Goal: Communication & Community: Answer question/provide support

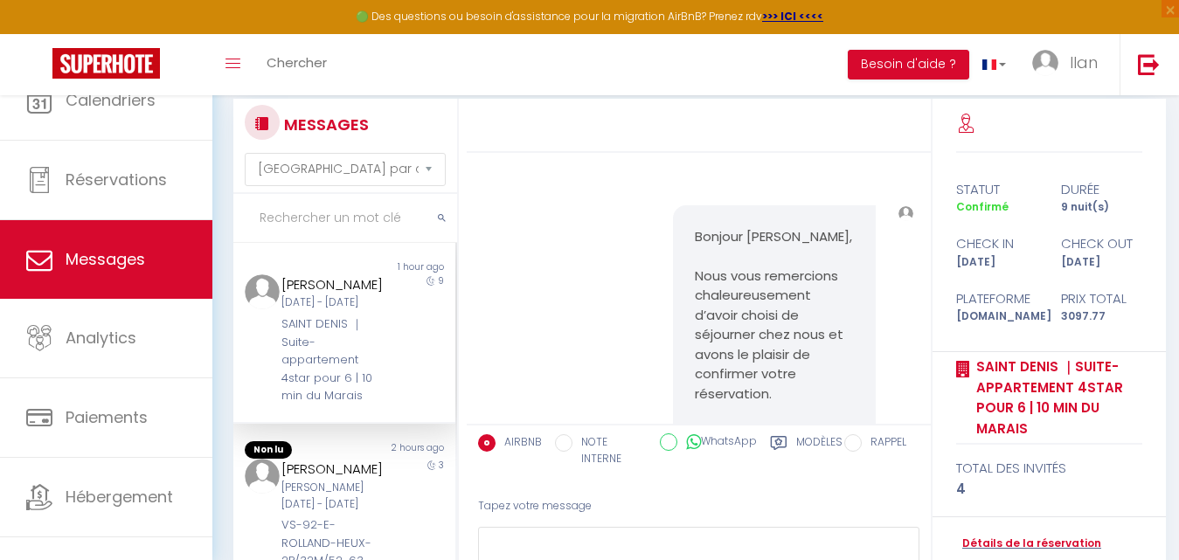
select select "message"
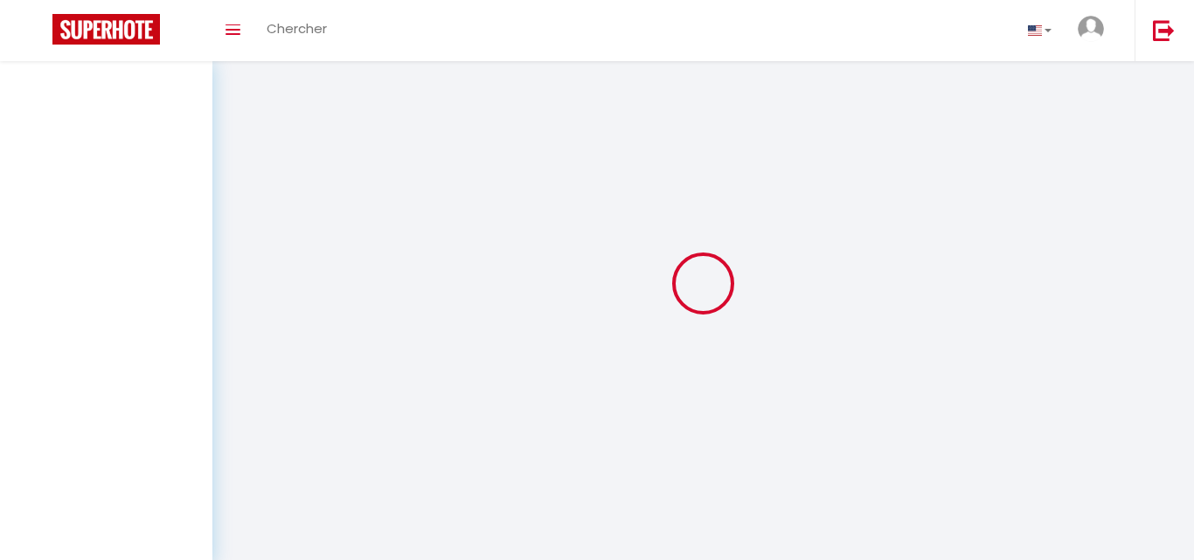
select select "message"
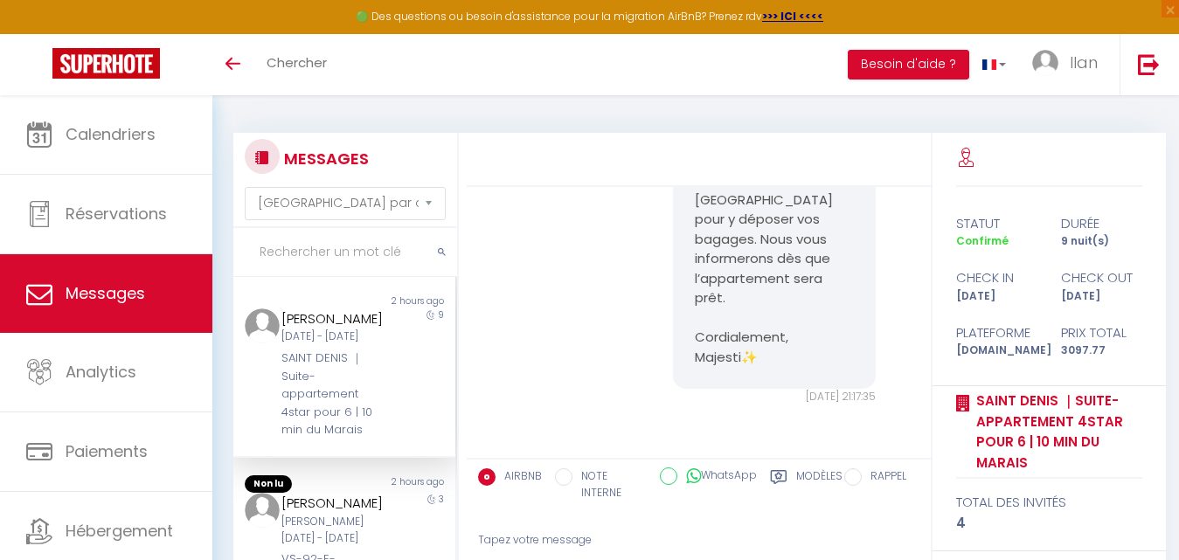
scroll to position [7074, 0]
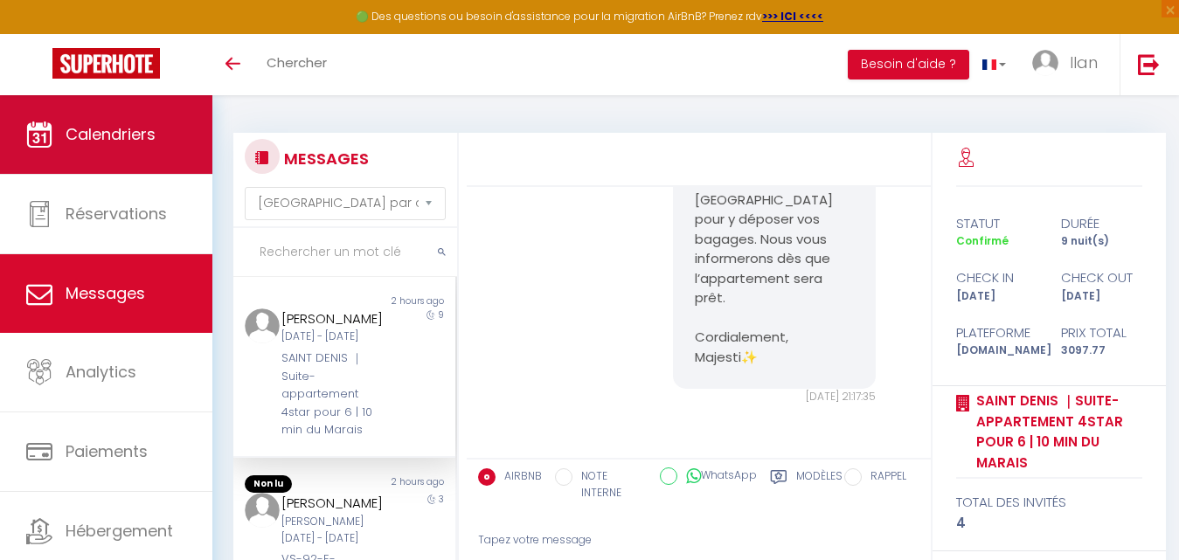
click at [133, 129] on span "Calendriers" at bounding box center [111, 134] width 90 height 22
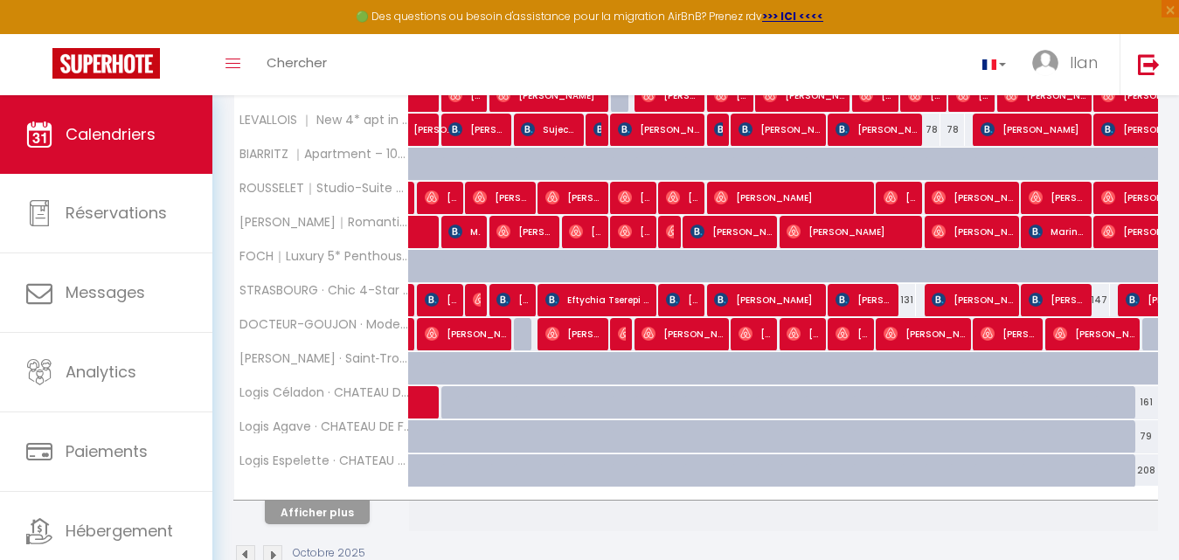
scroll to position [636, 0]
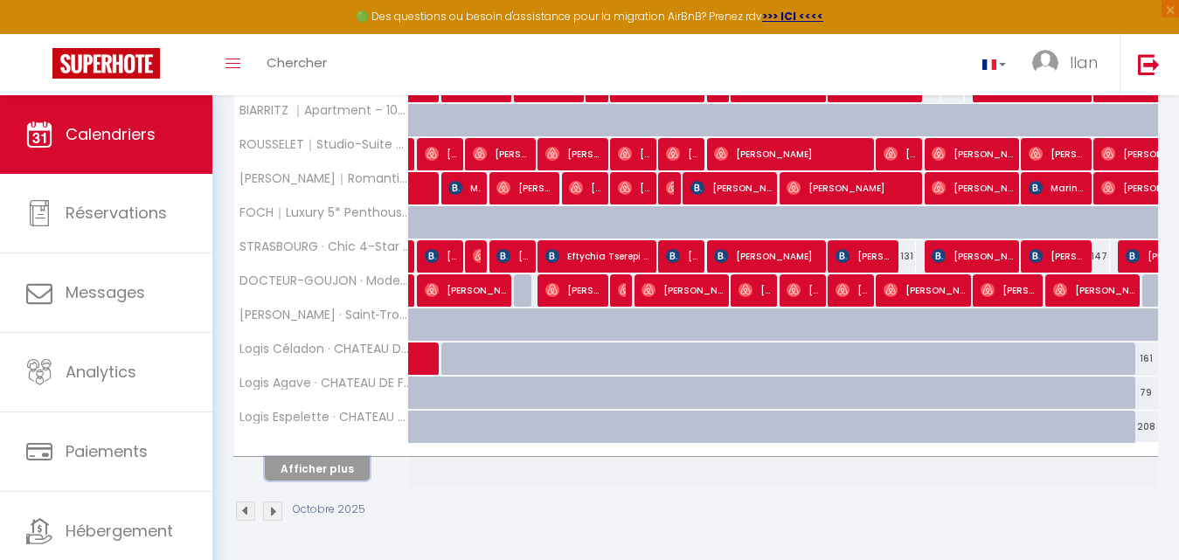
click at [320, 466] on button "Afficher plus" at bounding box center [317, 469] width 105 height 24
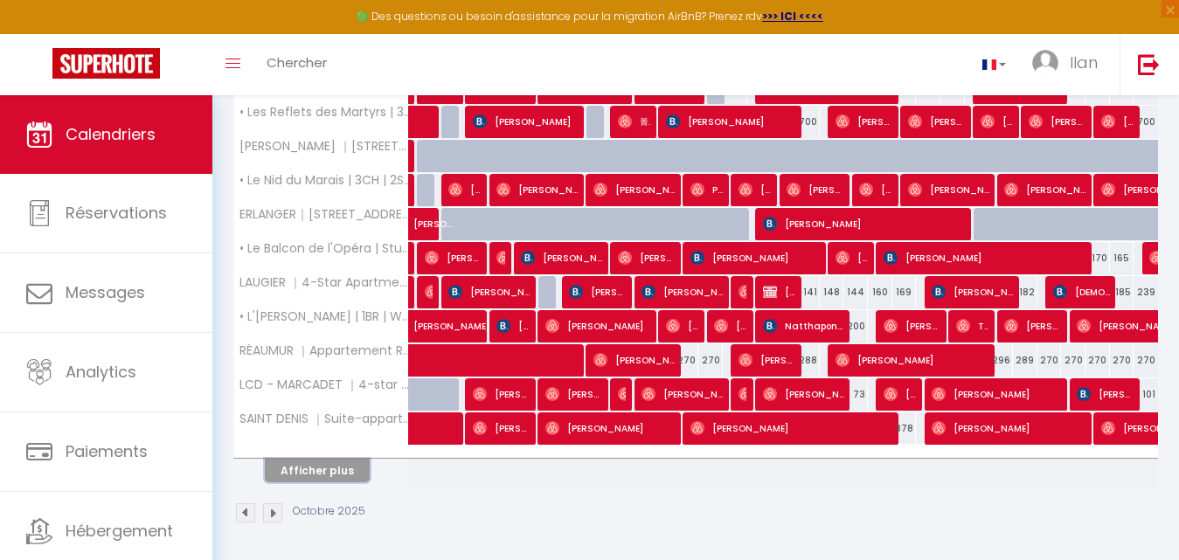
scroll to position [1318, 0]
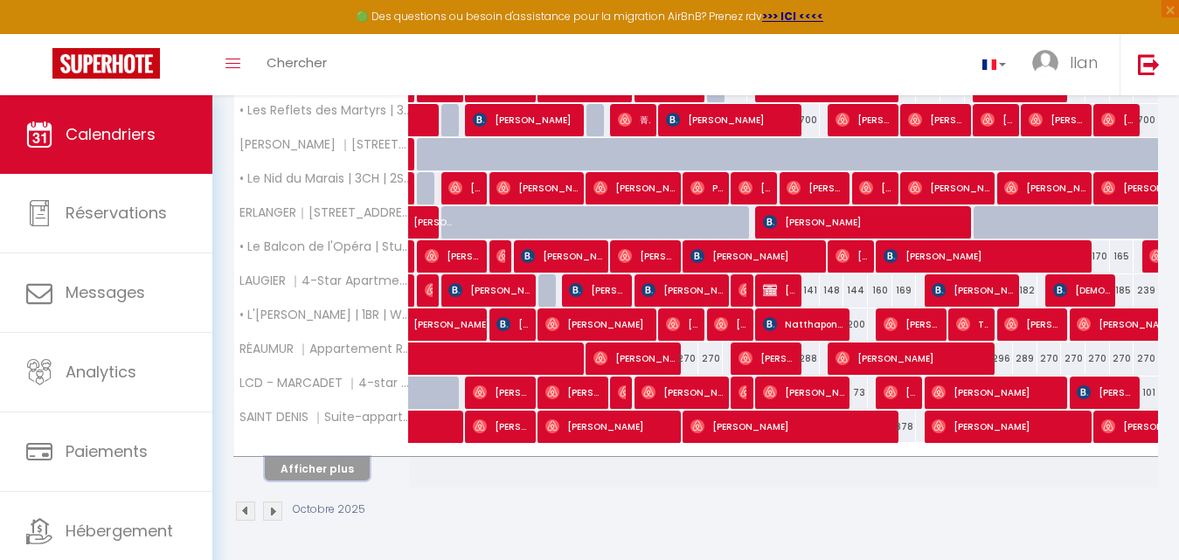
click at [331, 460] on button "Afficher plus" at bounding box center [317, 469] width 105 height 24
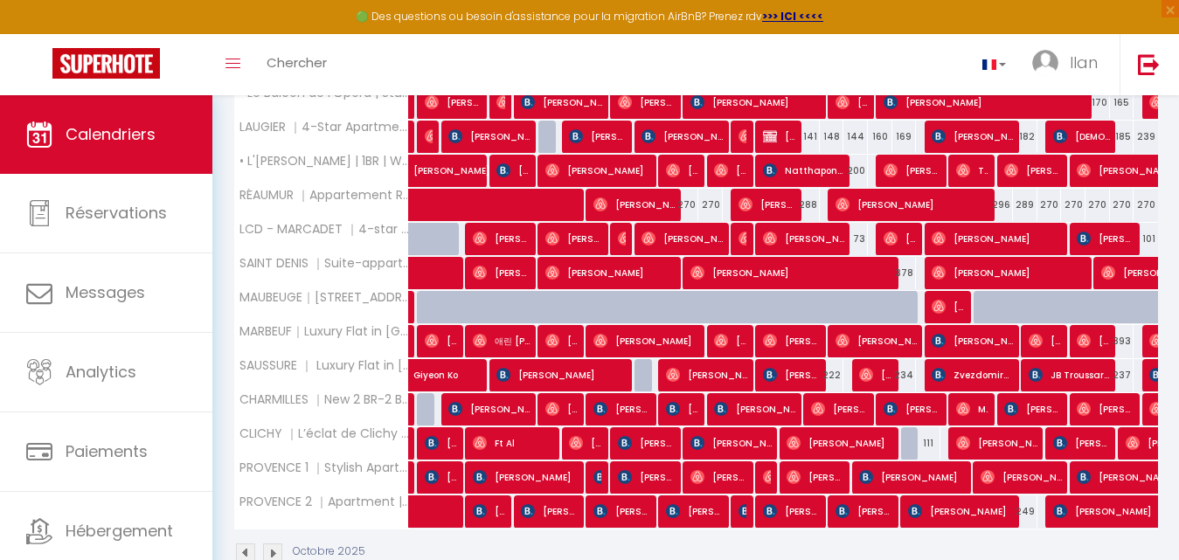
scroll to position [1513, 0]
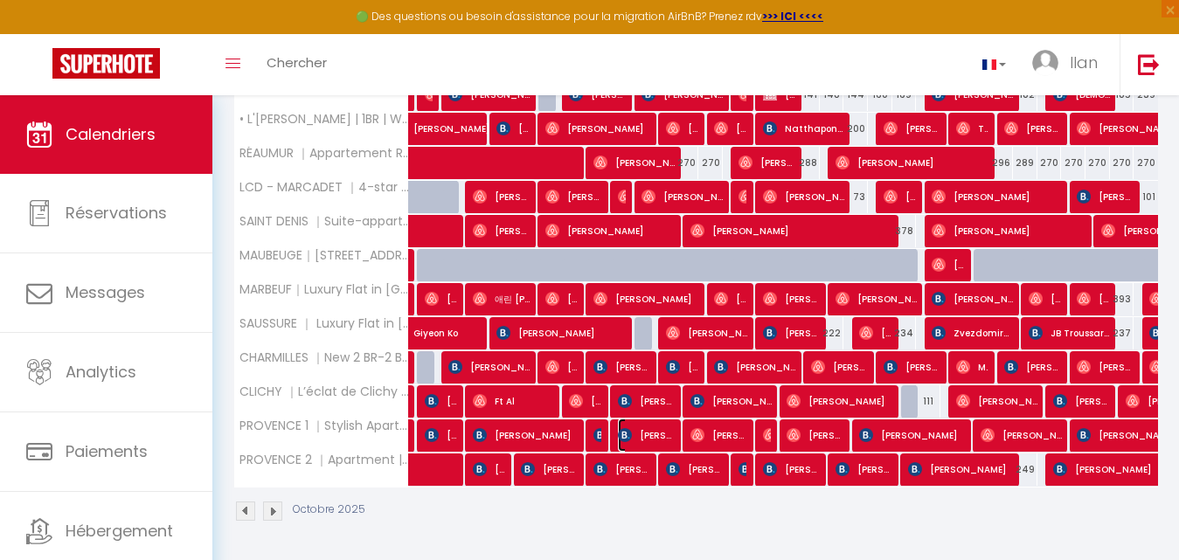
click at [652, 435] on span "Ramón Chismol Ibáñez" at bounding box center [646, 435] width 57 height 33
select select "OK"
select select "KO"
select select "0"
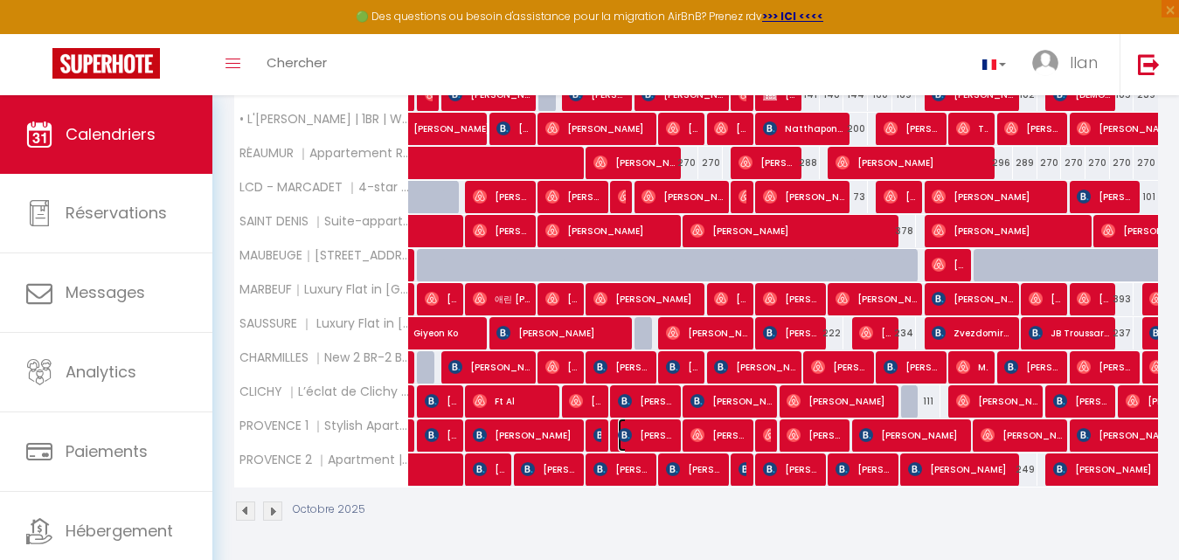
select select "1"
select select
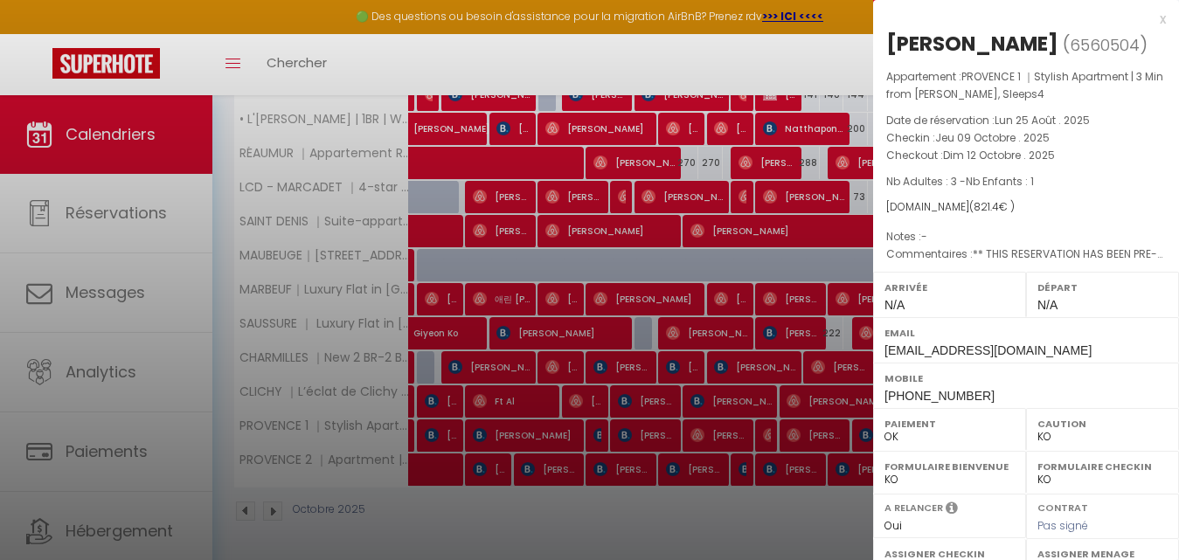
click at [652, 435] on div at bounding box center [589, 280] width 1179 height 560
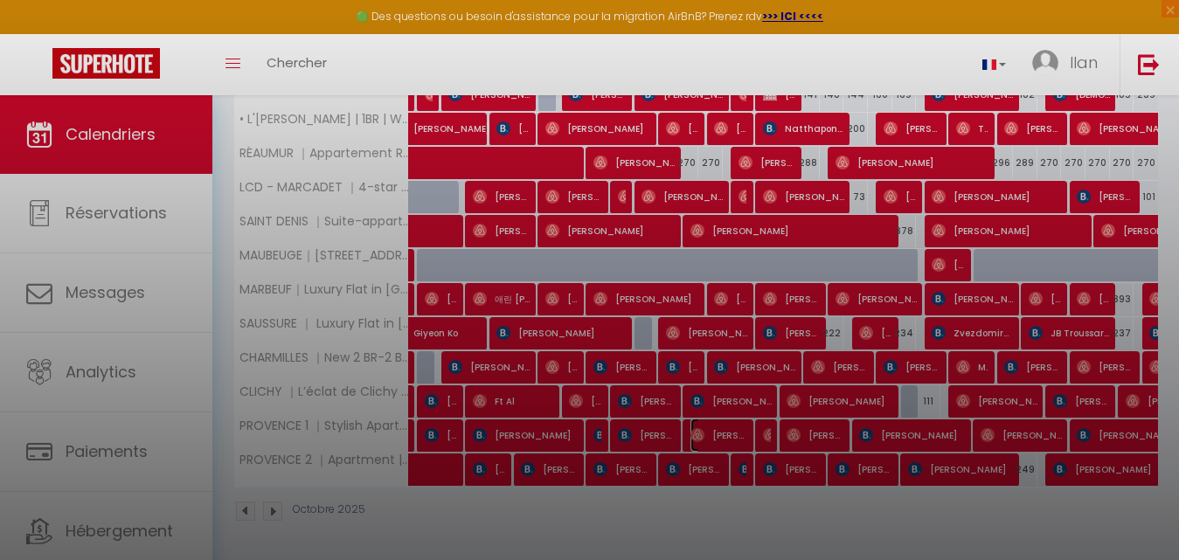
click at [706, 433] on span "Erik Gonzalez Hermosillo" at bounding box center [719, 435] width 57 height 33
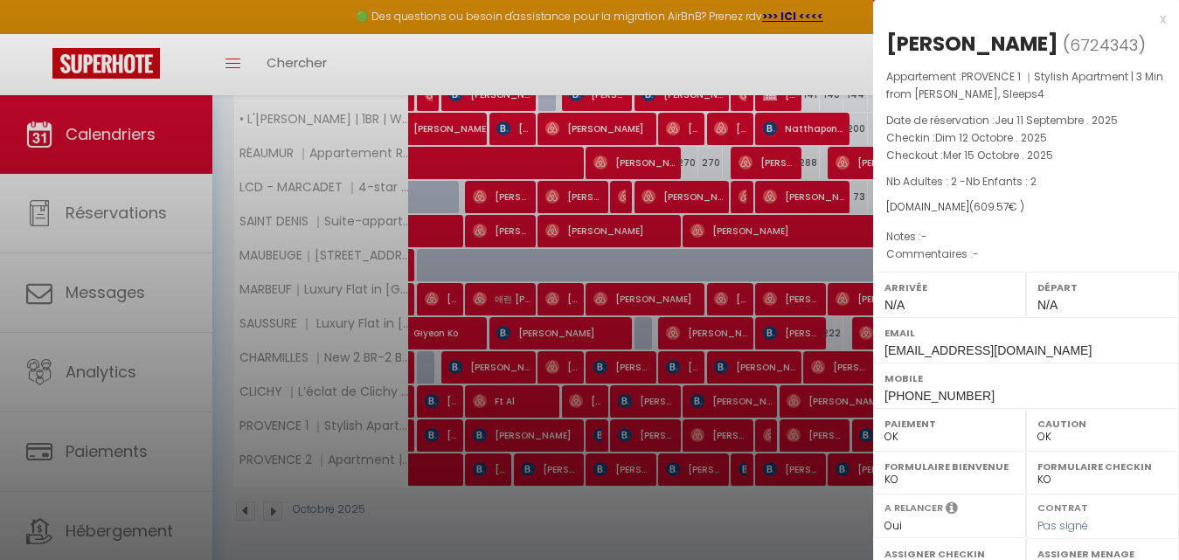
click at [706, 433] on div at bounding box center [589, 280] width 1179 height 560
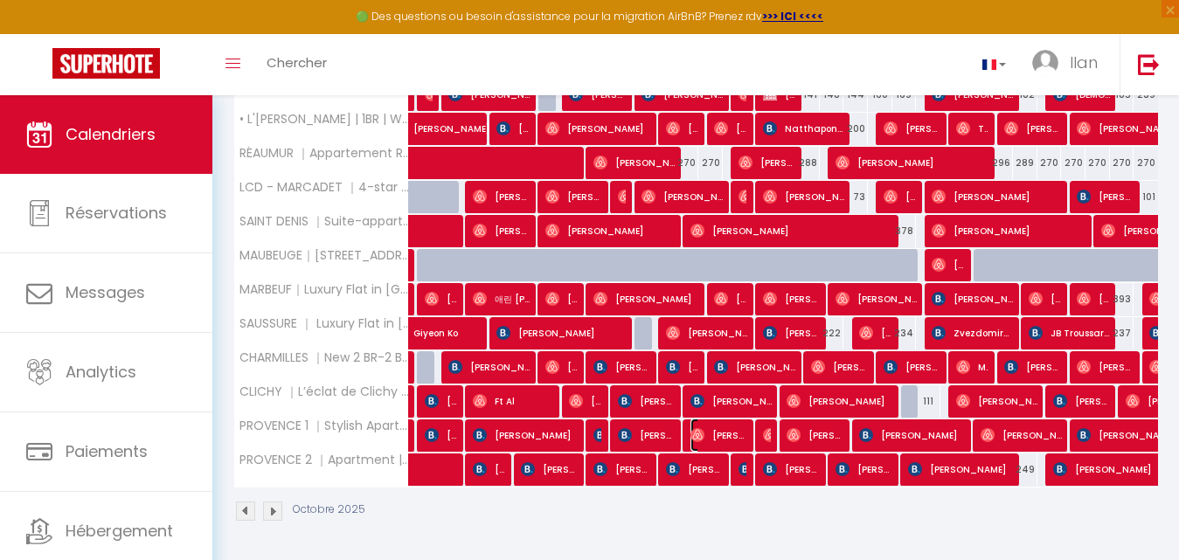
click at [706, 433] on span "Erik Gonzalez Hermosillo" at bounding box center [719, 435] width 57 height 33
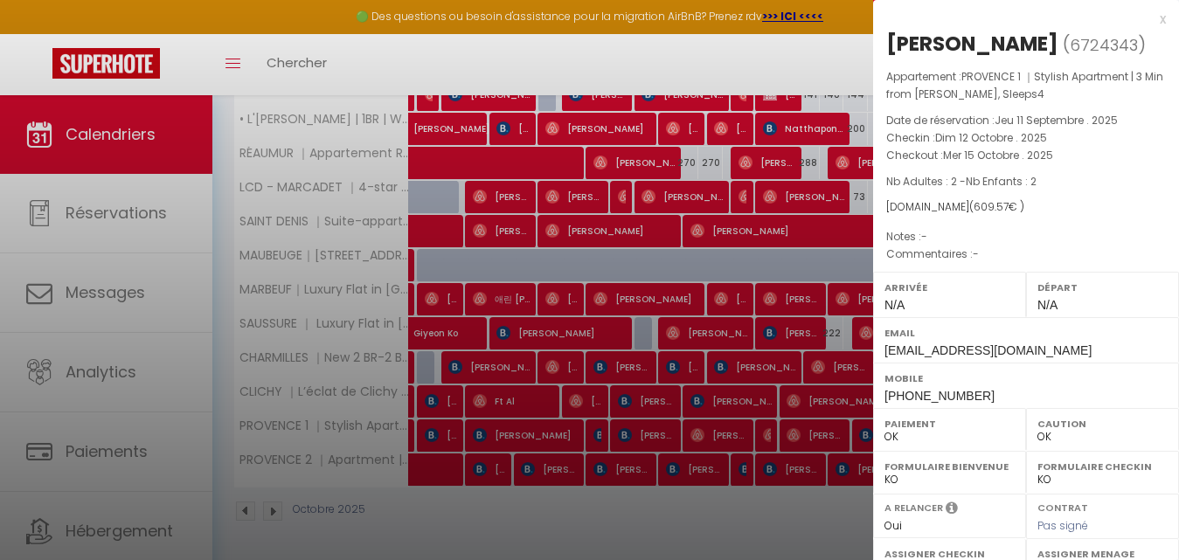
drag, startPoint x: 931, startPoint y: 45, endPoint x: 1152, endPoint y: 53, distance: 221.3
click at [1152, 53] on div "Erik Gonzalez Hermosillo ( 6724343 ) Appartement : PROVENCE 1 ｜Stylish Apartmen…" at bounding box center [1026, 418] width 306 height 776
copy div "Gonzalez Hermosillo"
click at [561, 45] on div at bounding box center [589, 280] width 1179 height 560
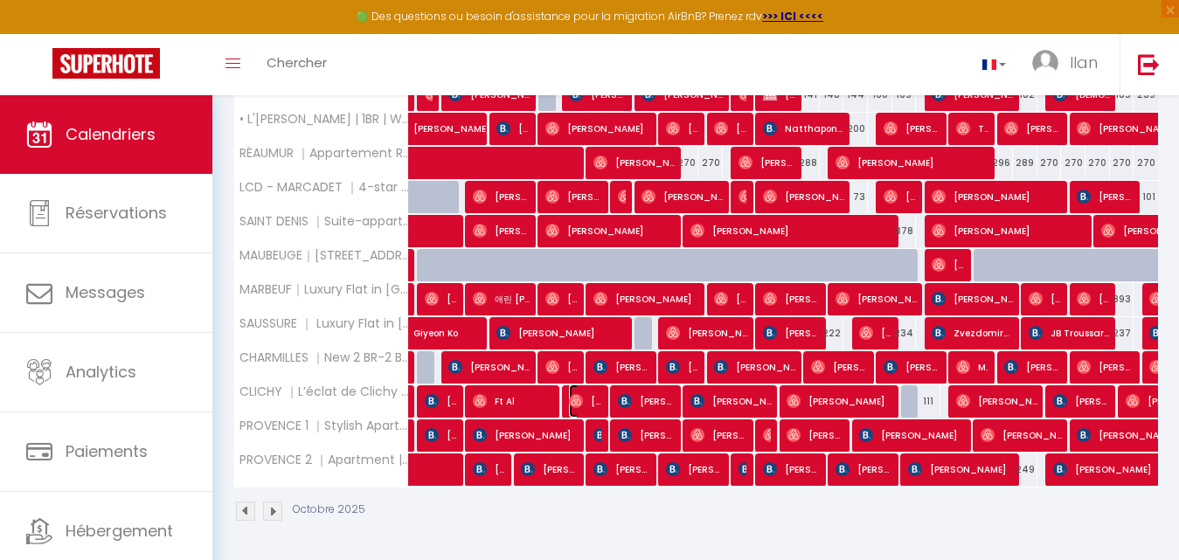
click at [588, 397] on span "Alexandre Hembert" at bounding box center [585, 401] width 32 height 33
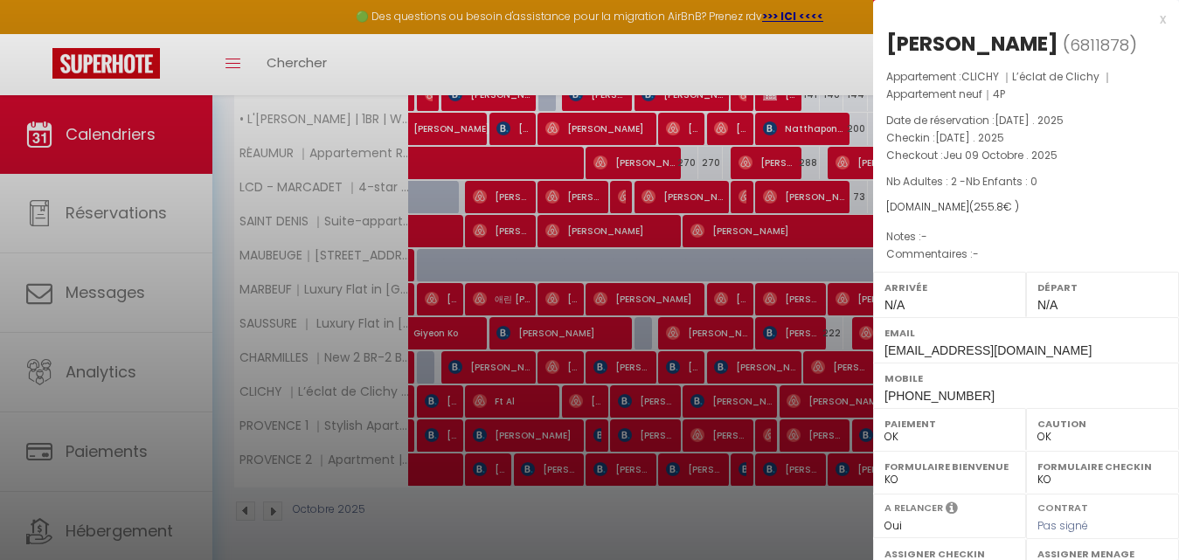
click at [588, 397] on div at bounding box center [589, 280] width 1179 height 560
click at [694, 400] on div at bounding box center [589, 280] width 1179 height 560
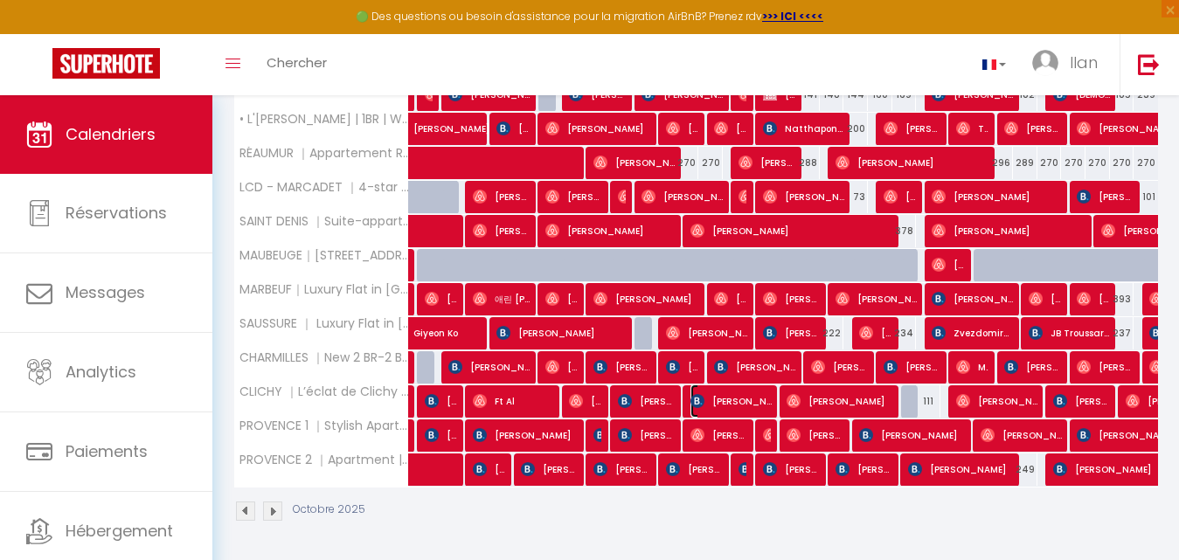
click at [694, 400] on img at bounding box center [698, 401] width 14 height 14
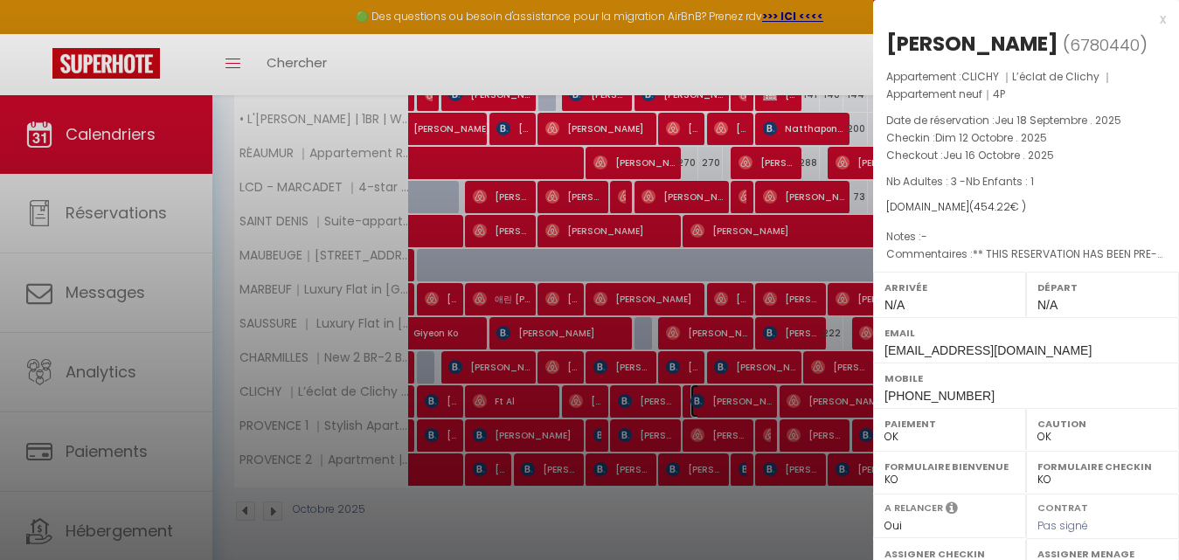
select select "KO"
drag, startPoint x: 963, startPoint y: 38, endPoint x: 1107, endPoint y: 46, distance: 144.5
click at [1107, 46] on h2 "Tamar Simonishvili ( 6780440 )" at bounding box center [1027, 45] width 280 height 30
copy div "Simonishvili"
click at [596, 48] on div at bounding box center [589, 280] width 1179 height 560
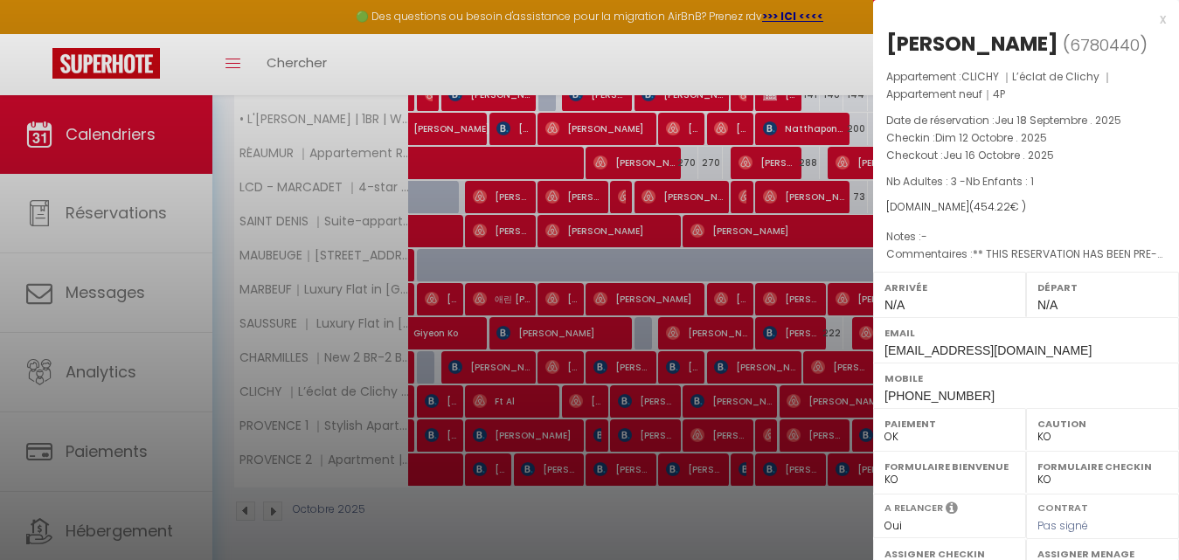
click at [596, 48] on div at bounding box center [589, 280] width 1179 height 560
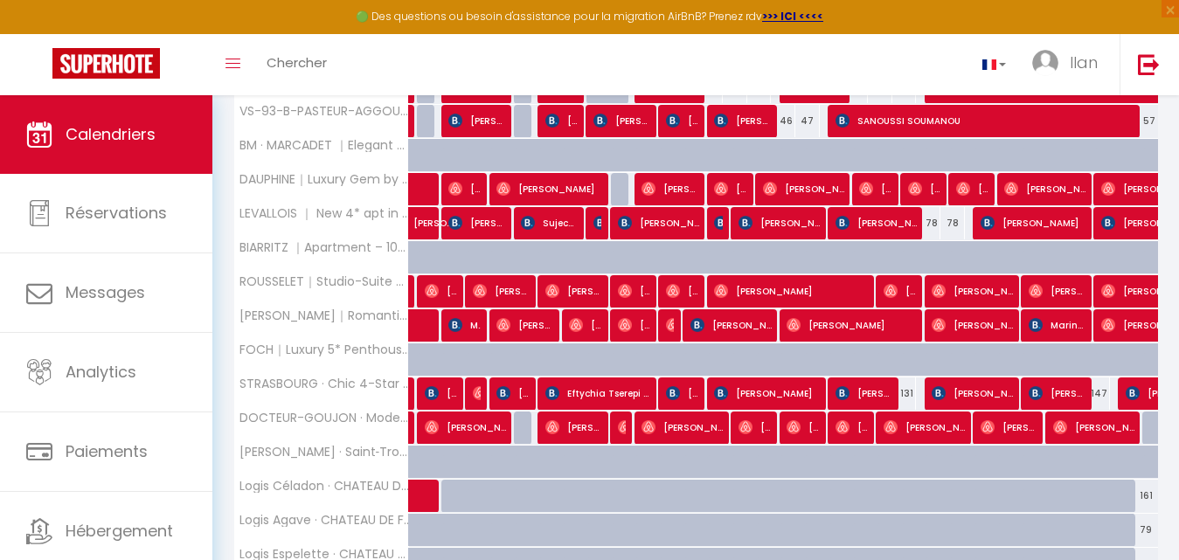
scroll to position [417, 0]
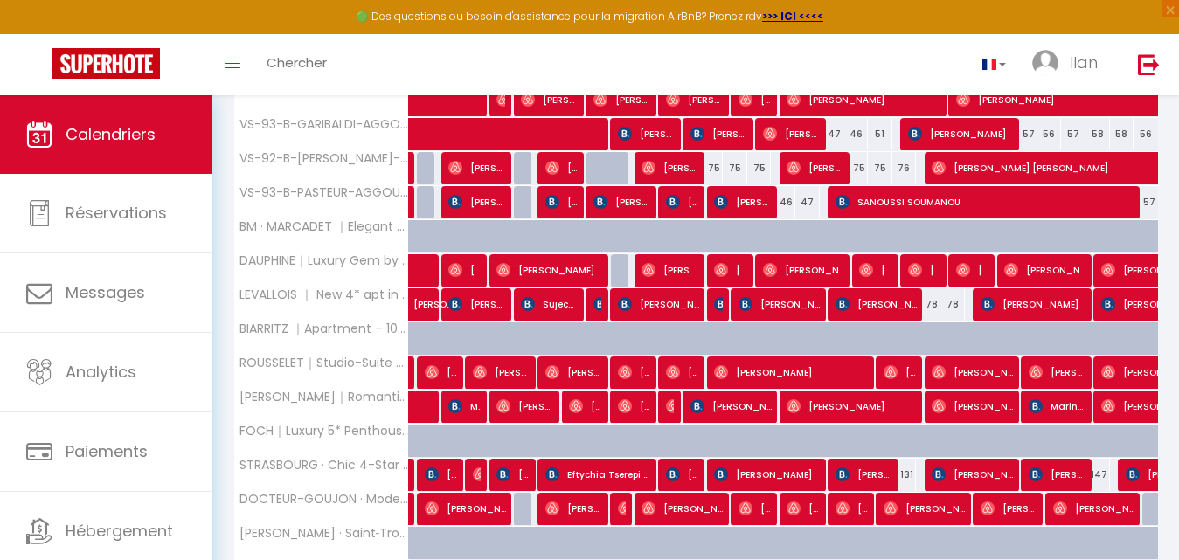
click at [664, 474] on div at bounding box center [670, 475] width 24 height 33
click at [673, 470] on img at bounding box center [673, 475] width 14 height 14
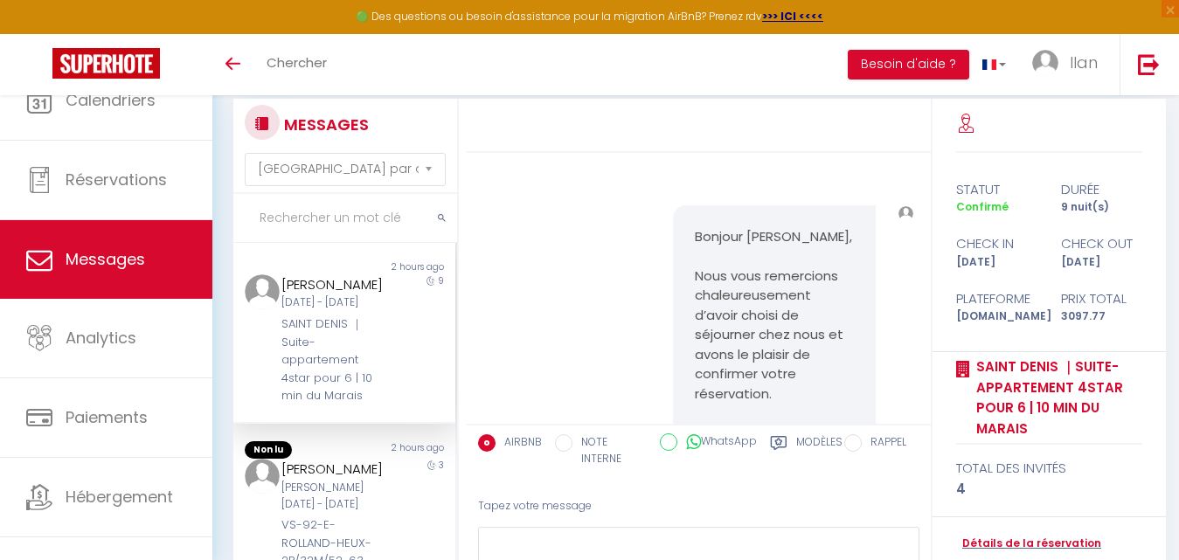
select select "message"
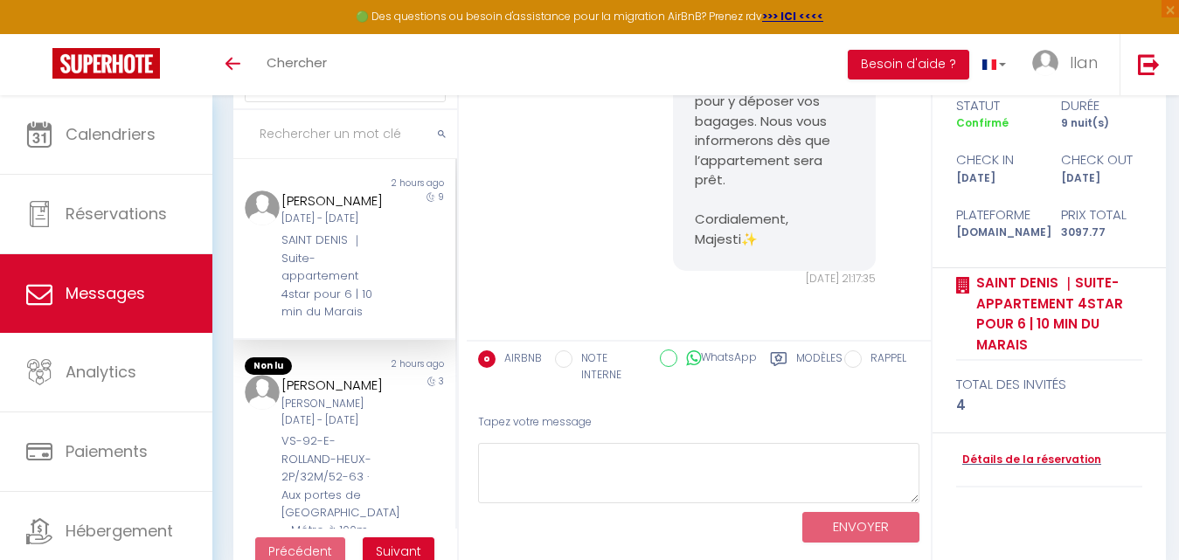
scroll to position [7074, 0]
click at [362, 142] on input "text" at bounding box center [345, 134] width 224 height 49
paste input "Simonishvili"
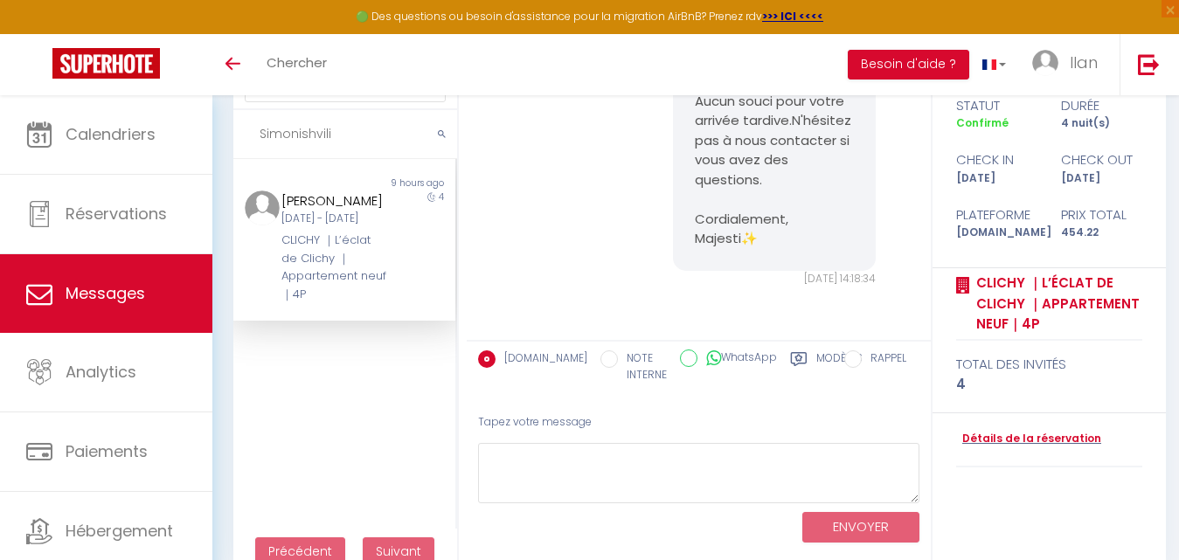
scroll to position [3005, 0]
click at [375, 266] on div "Tamar Simonishvili Dim 12 Oct - Jeu 16 Oct CLICHY ｜L’éclat de Clichy ｜Apparteme…" at bounding box center [334, 247] width 129 height 113
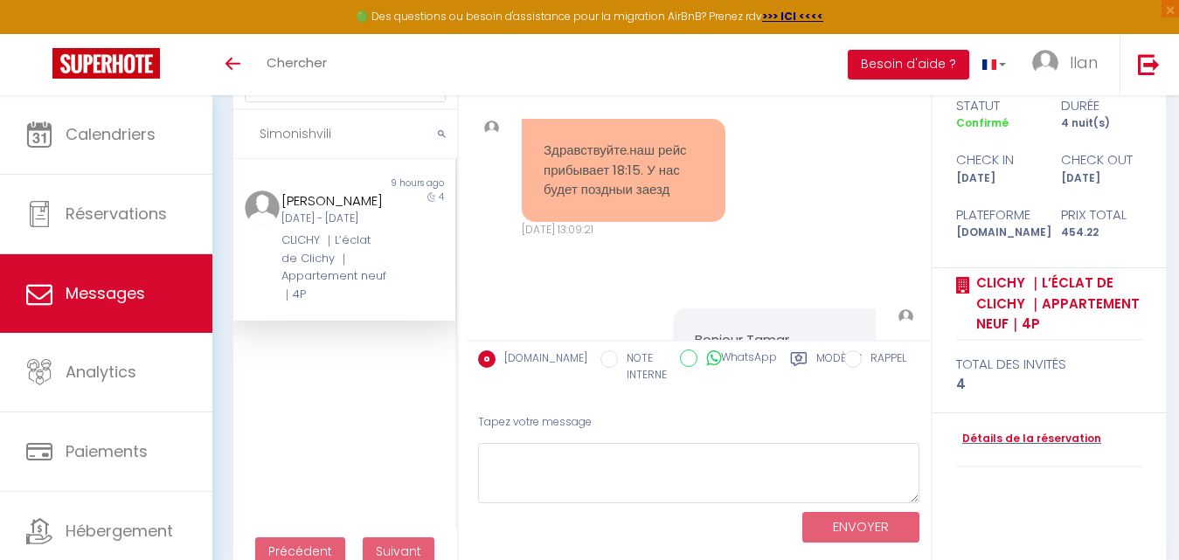
scroll to position [2601, 0]
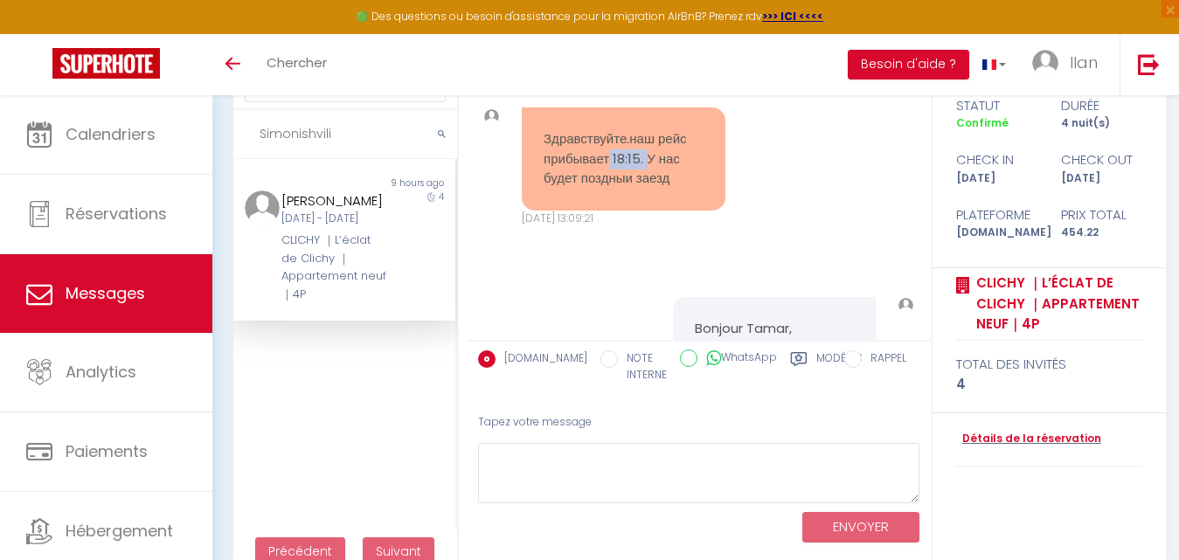
drag, startPoint x: 644, startPoint y: 258, endPoint x: 609, endPoint y: 254, distance: 35.1
click at [609, 189] on pre "Здравствуйте.наш рейс прибывает 18:15. У нас будет поздныи заезд" at bounding box center [624, 158] width 160 height 59
copy pre "18:15."
click at [358, 123] on input "Simonishvili" at bounding box center [345, 134] width 224 height 49
type input "S"
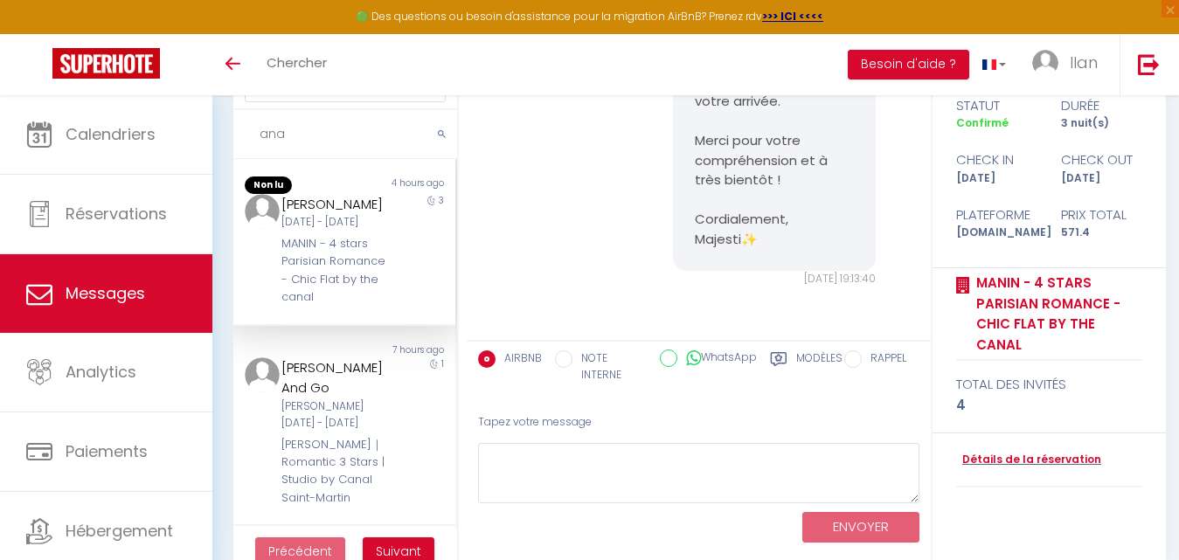
scroll to position [324, 0]
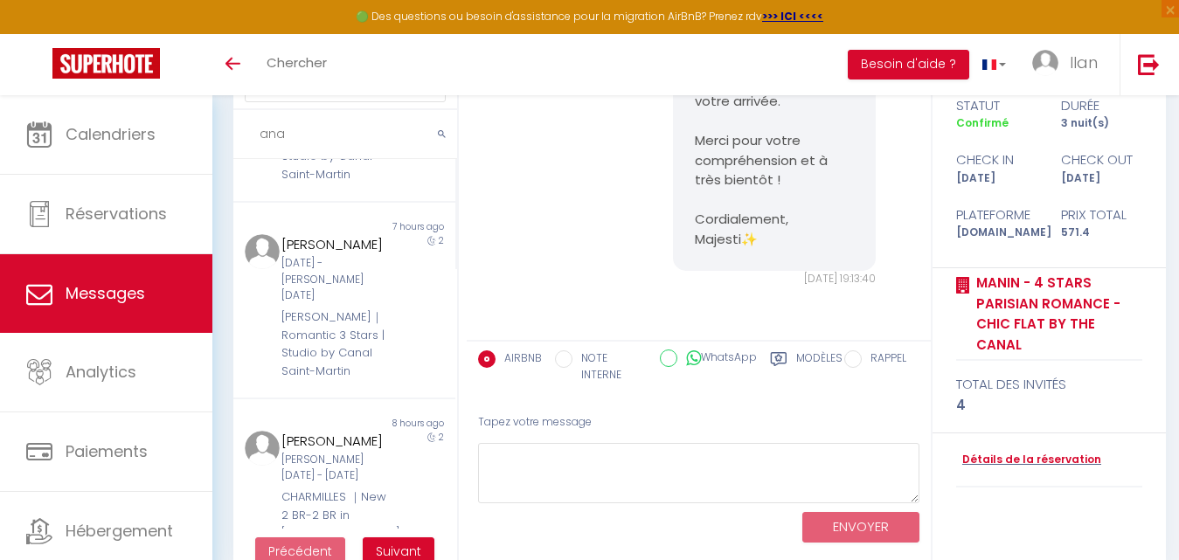
type input "ana"
drag, startPoint x: 762, startPoint y: 242, endPoint x: 742, endPoint y: 241, distance: 20.1
click at [742, 241] on pre "Bonjour Natalia, Merci pour votre message 😊 Nous vous tiendrons informée si l’a…" at bounding box center [775, 91] width 160 height 315
copy pre "Bonjour Natalia, Merci pour votre message 😊 Nous vous tiendrons informée si l’a…"
click at [361, 427] on div "8 hours ago" at bounding box center [399, 424] width 111 height 14
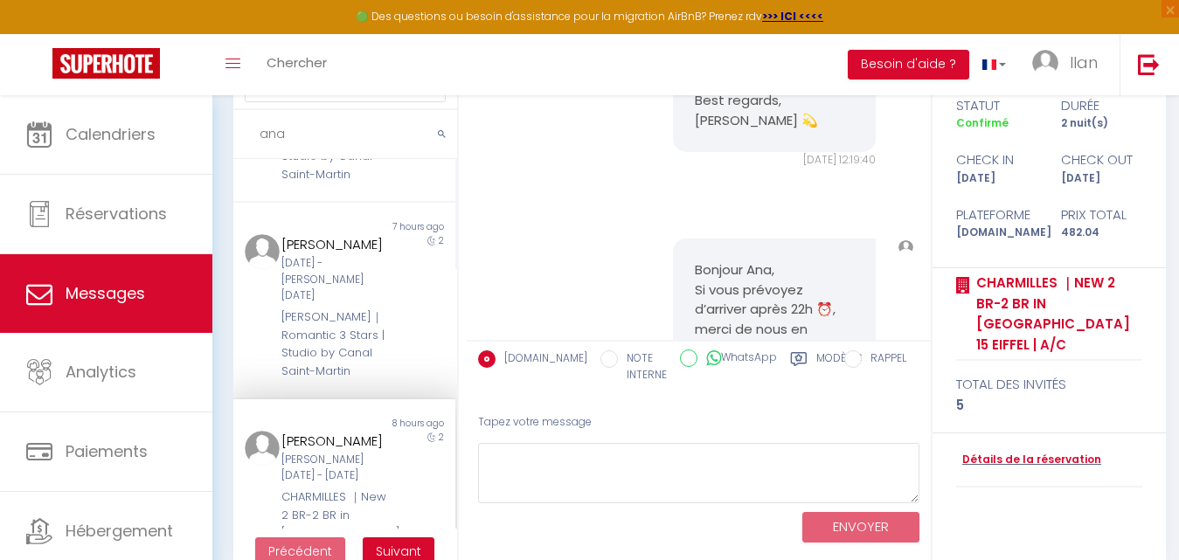
scroll to position [7831, 0]
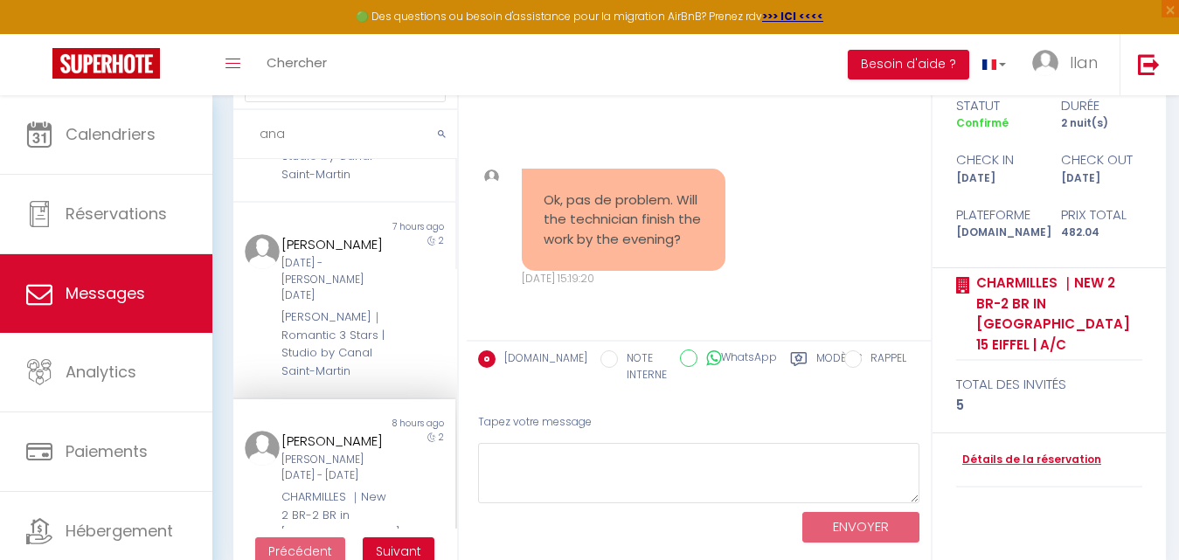
click at [322, 446] on div "Ana Lominadze" at bounding box center [335, 441] width 107 height 21
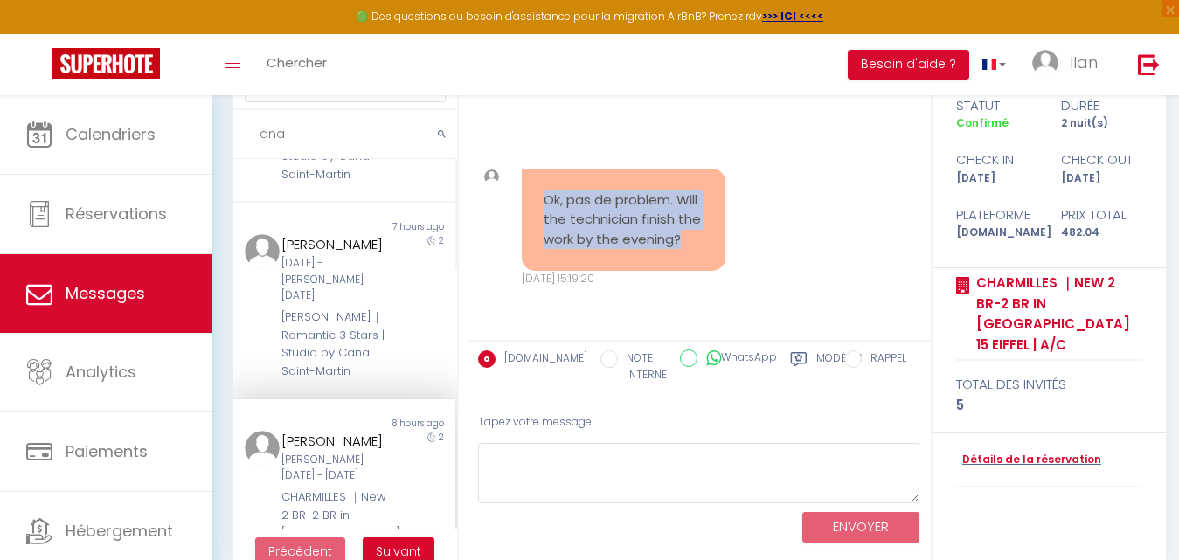
drag, startPoint x: 609, startPoint y: 241, endPoint x: 544, endPoint y: 174, distance: 94.0
click at [544, 191] on pre "Ok, pas de problem. Will the technician finish the work by the evening?" at bounding box center [624, 220] width 160 height 59
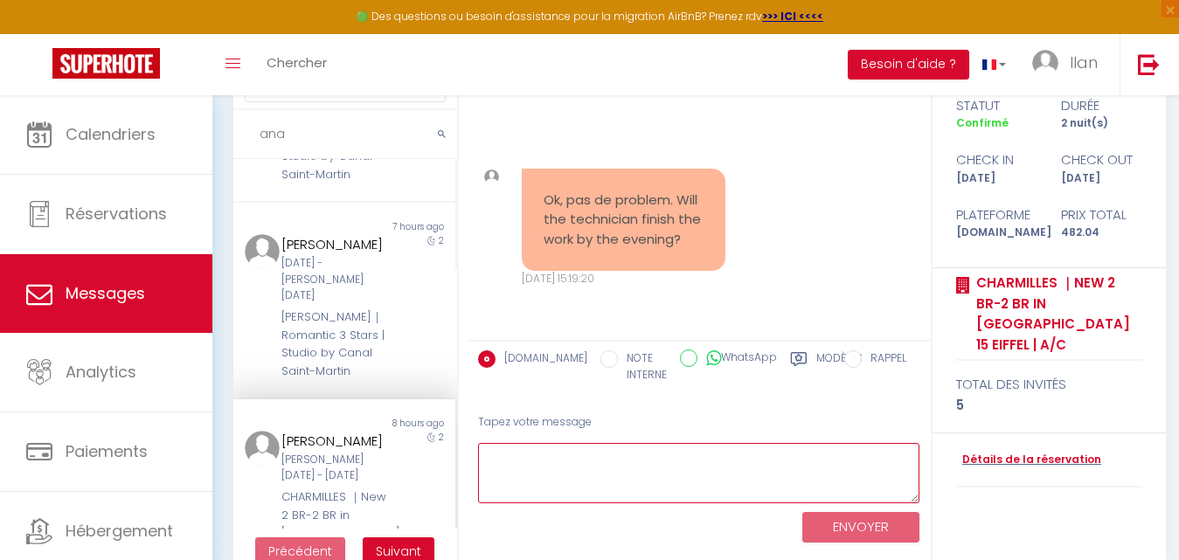
click at [596, 471] on textarea at bounding box center [699, 473] width 442 height 60
paste textarea "Hello [Name], We are pleased to inform you that the issue has been resolved. Pl…"
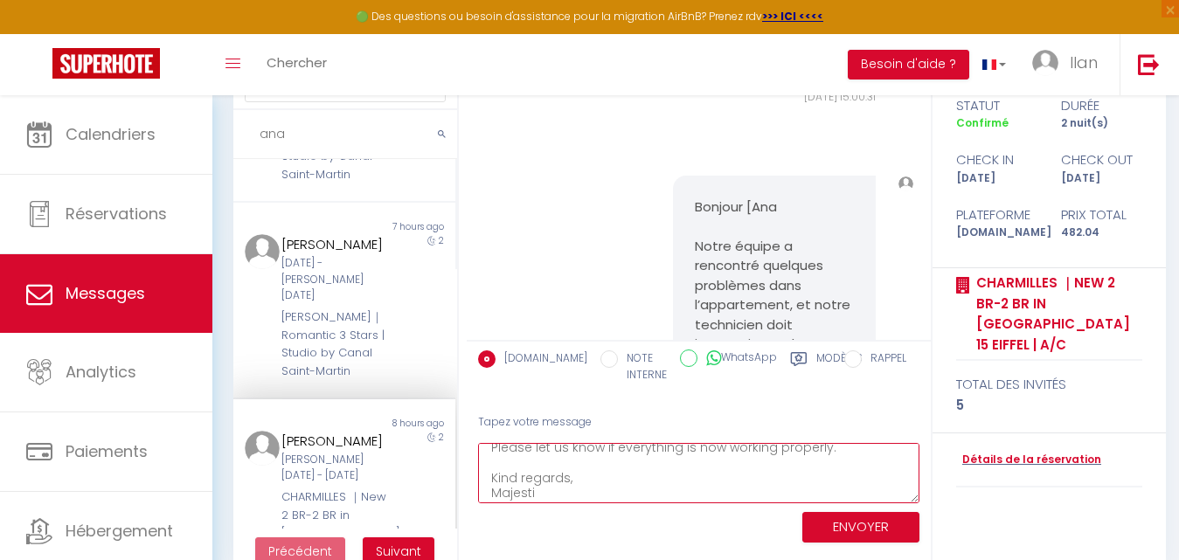
scroll to position [6380, 0]
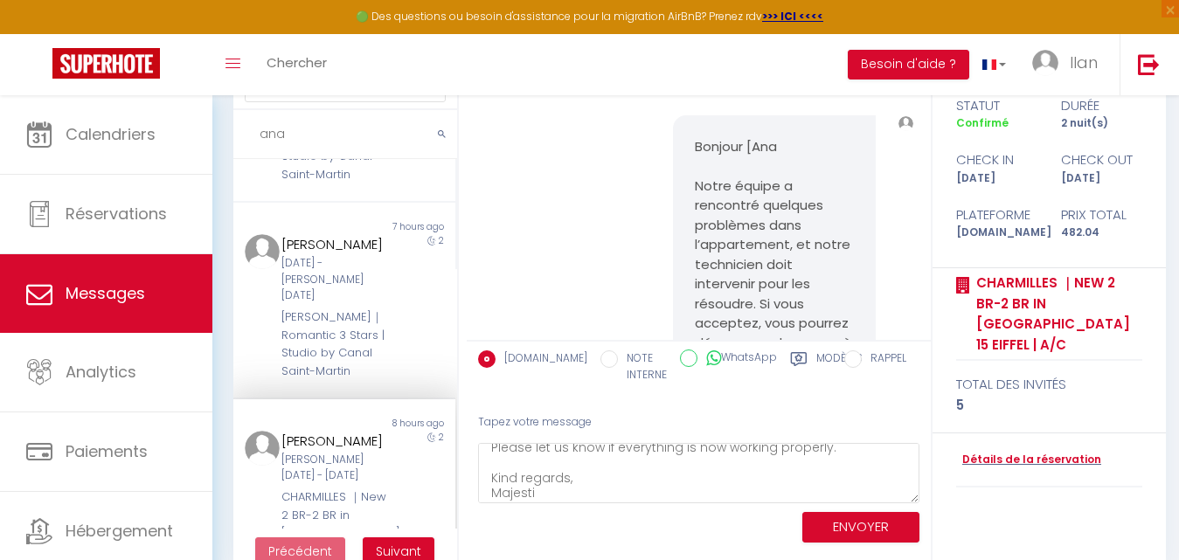
drag, startPoint x: 832, startPoint y: 244, endPoint x: 809, endPoint y: 229, distance: 27.9
copy p "✨"
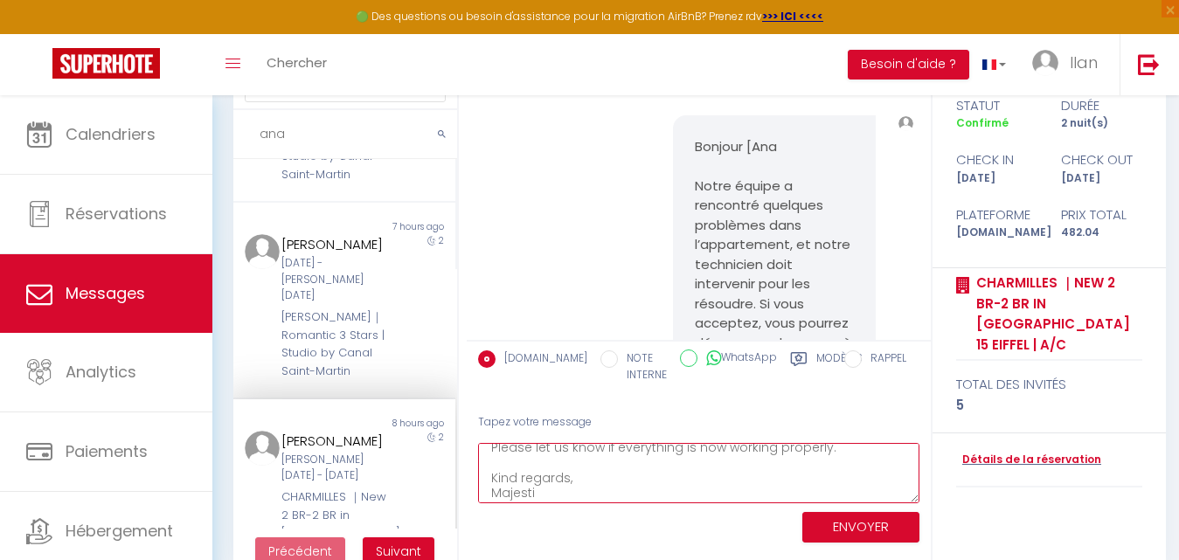
click at [545, 492] on textarea "Hello [Name], We are pleased to inform you that the issue has been resolved. Pl…" at bounding box center [699, 473] width 442 height 60
paste textarea "✨"
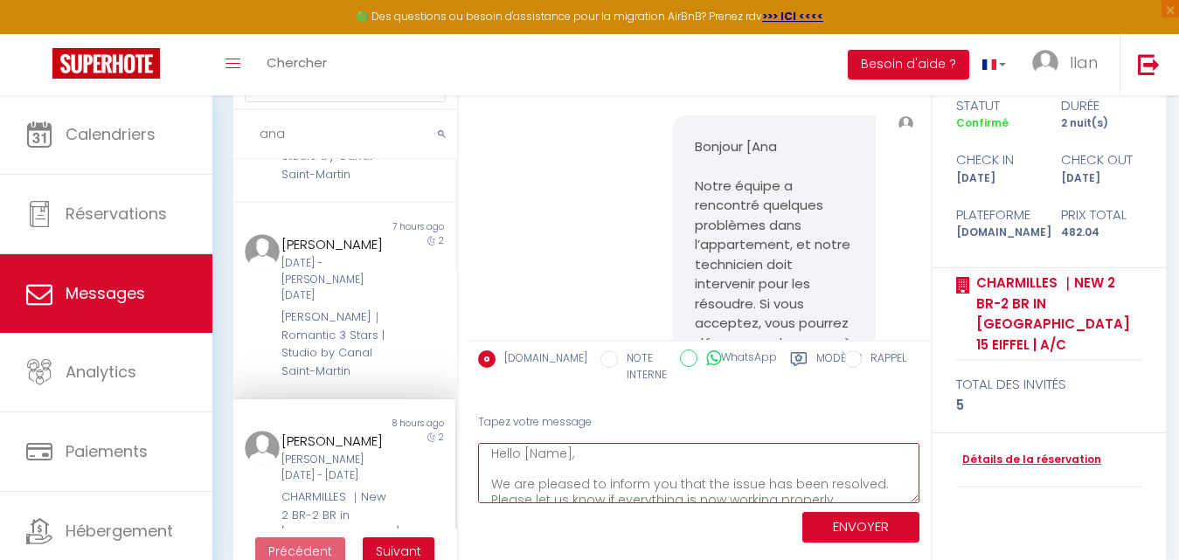
scroll to position [0, 0]
drag, startPoint x: 570, startPoint y: 456, endPoint x: 525, endPoint y: 455, distance: 44.6
click at [525, 455] on textarea "Hello [Name], We are pleased to inform you that the issue has been resolved. Pl…" at bounding box center [699, 473] width 442 height 60
type textarea "Hello Ana, We are pleased to inform you that the issue has been resolved. Pleas…"
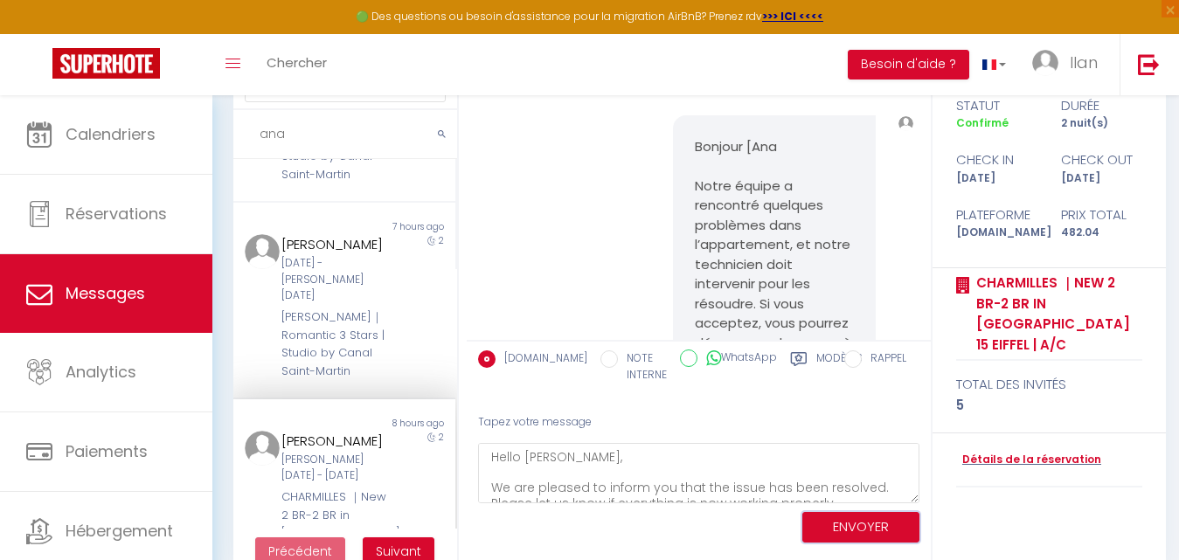
click at [832, 518] on button "ENVOYER" at bounding box center [861, 527] width 117 height 31
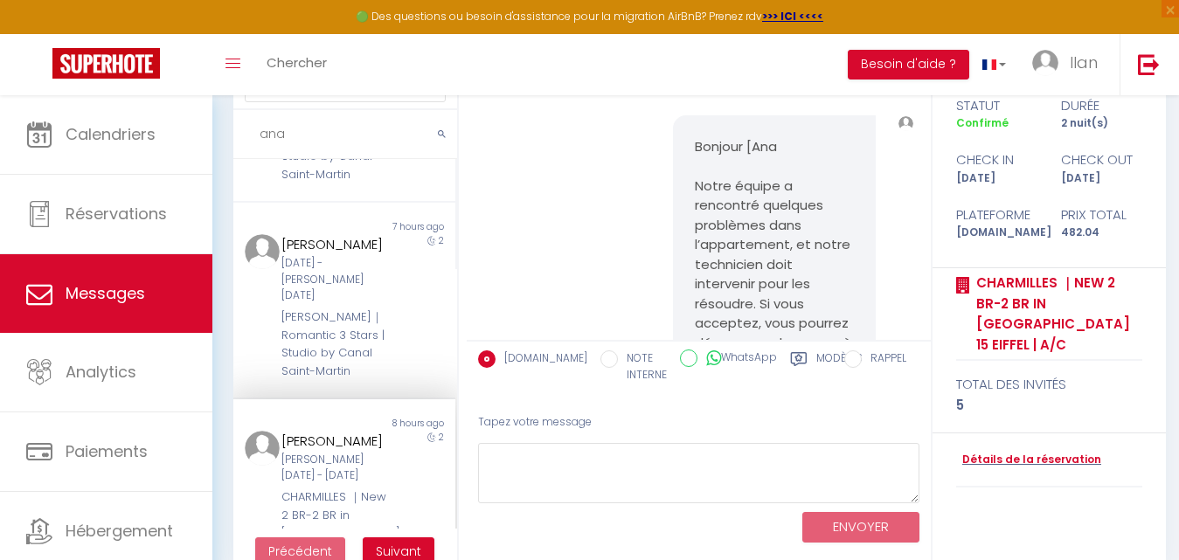
scroll to position [8198, 0]
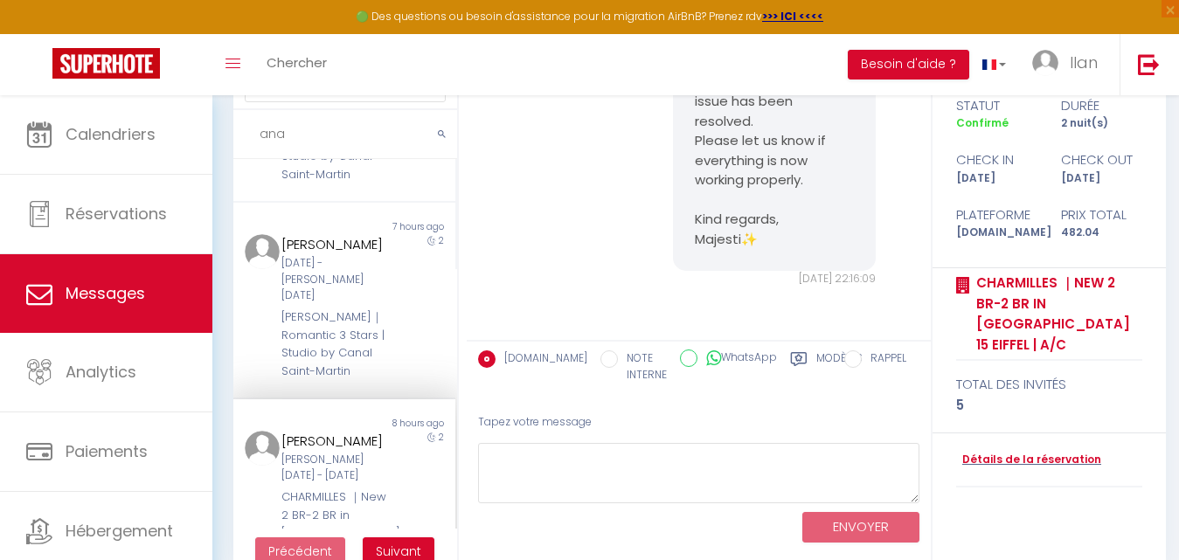
click at [363, 452] on div "Ana Lominadze" at bounding box center [335, 441] width 107 height 21
